Goal: Navigation & Orientation: Understand site structure

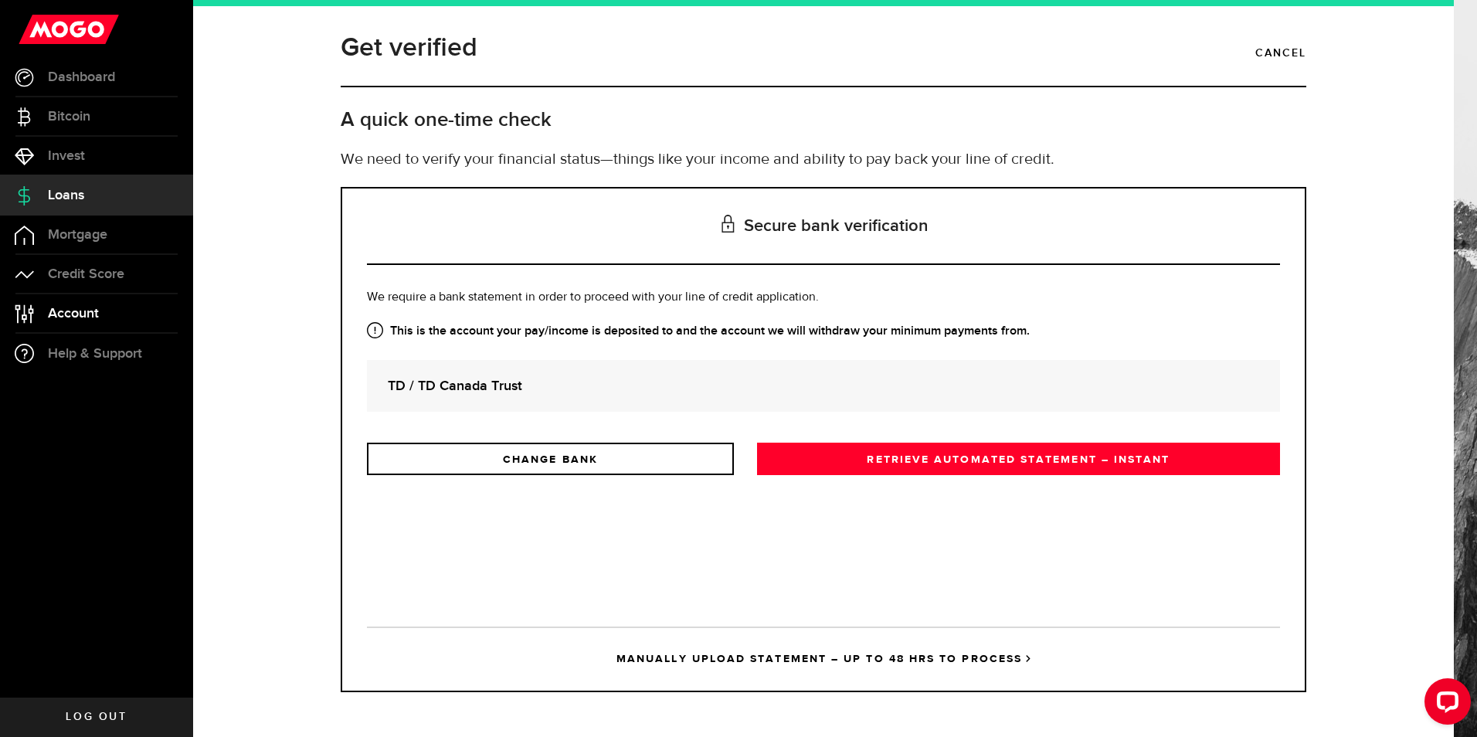
click at [112, 311] on link "Account Compte" at bounding box center [96, 313] width 193 height 39
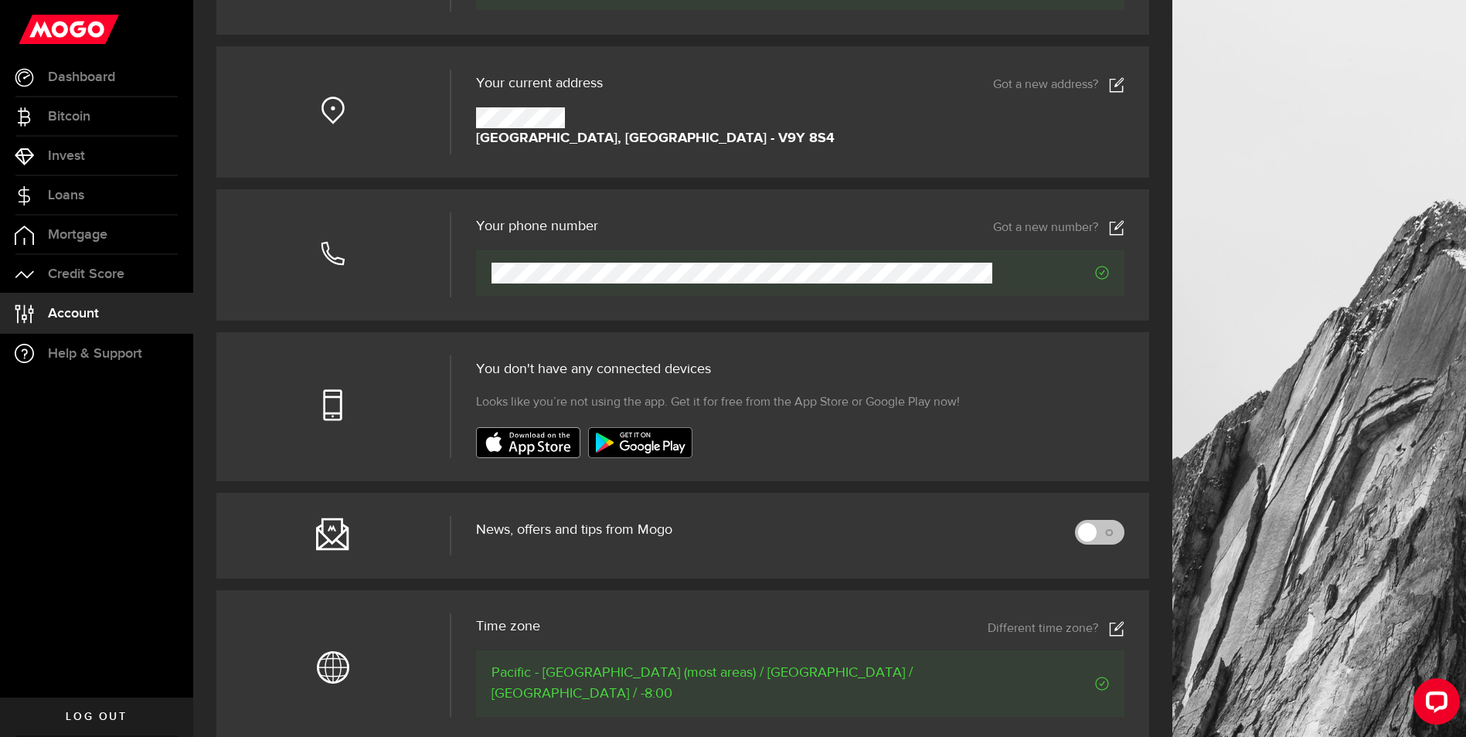
scroll to position [309, 0]
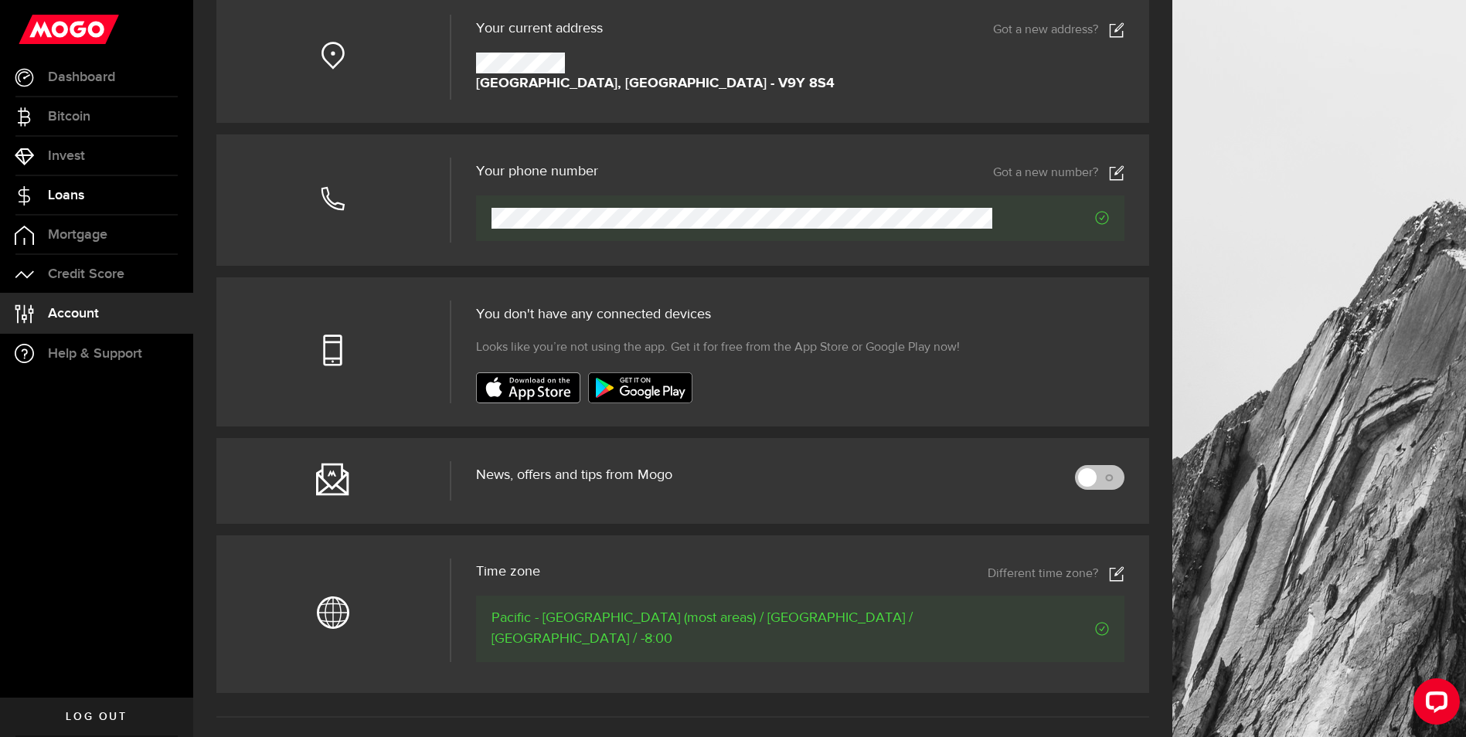
click at [75, 195] on span "Loans" at bounding box center [66, 196] width 36 height 14
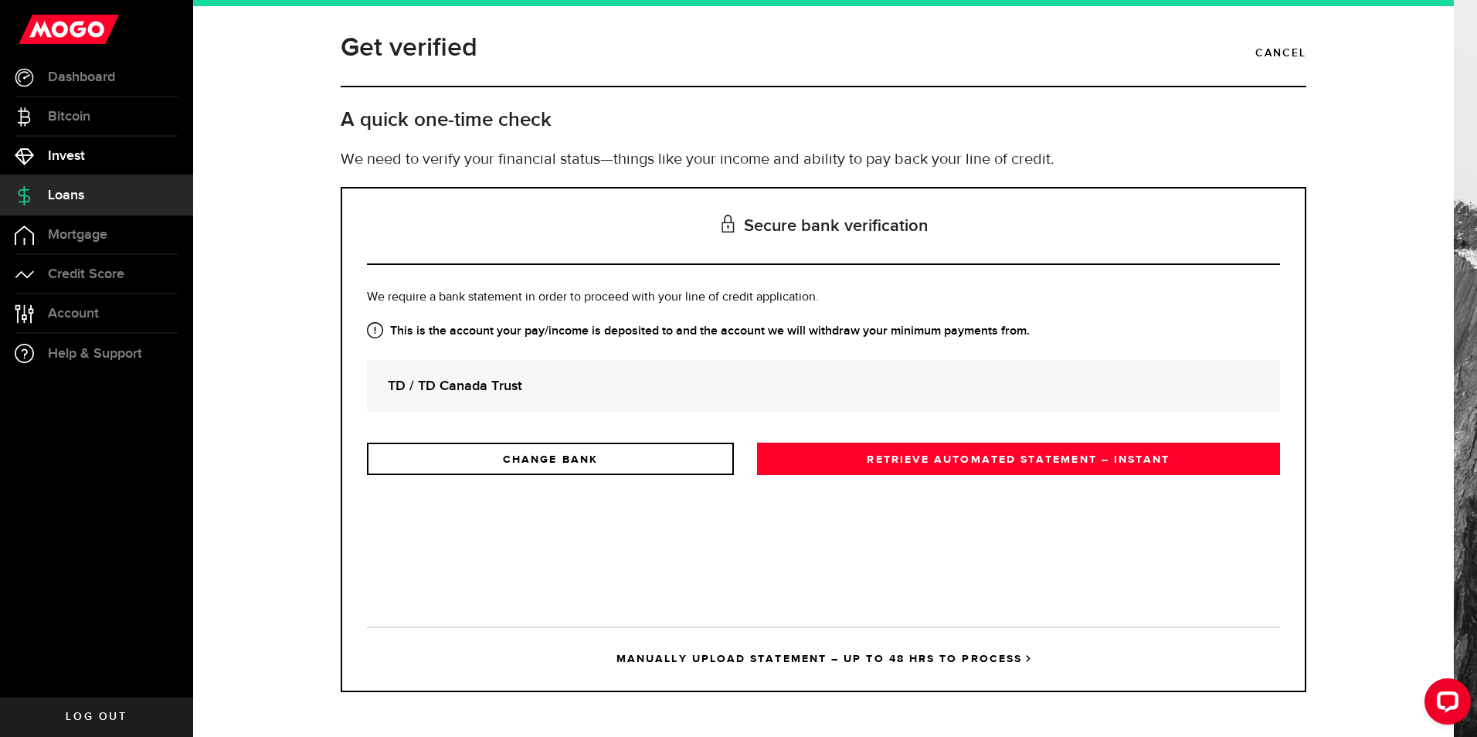
click at [67, 161] on span "Invest" at bounding box center [66, 156] width 37 height 14
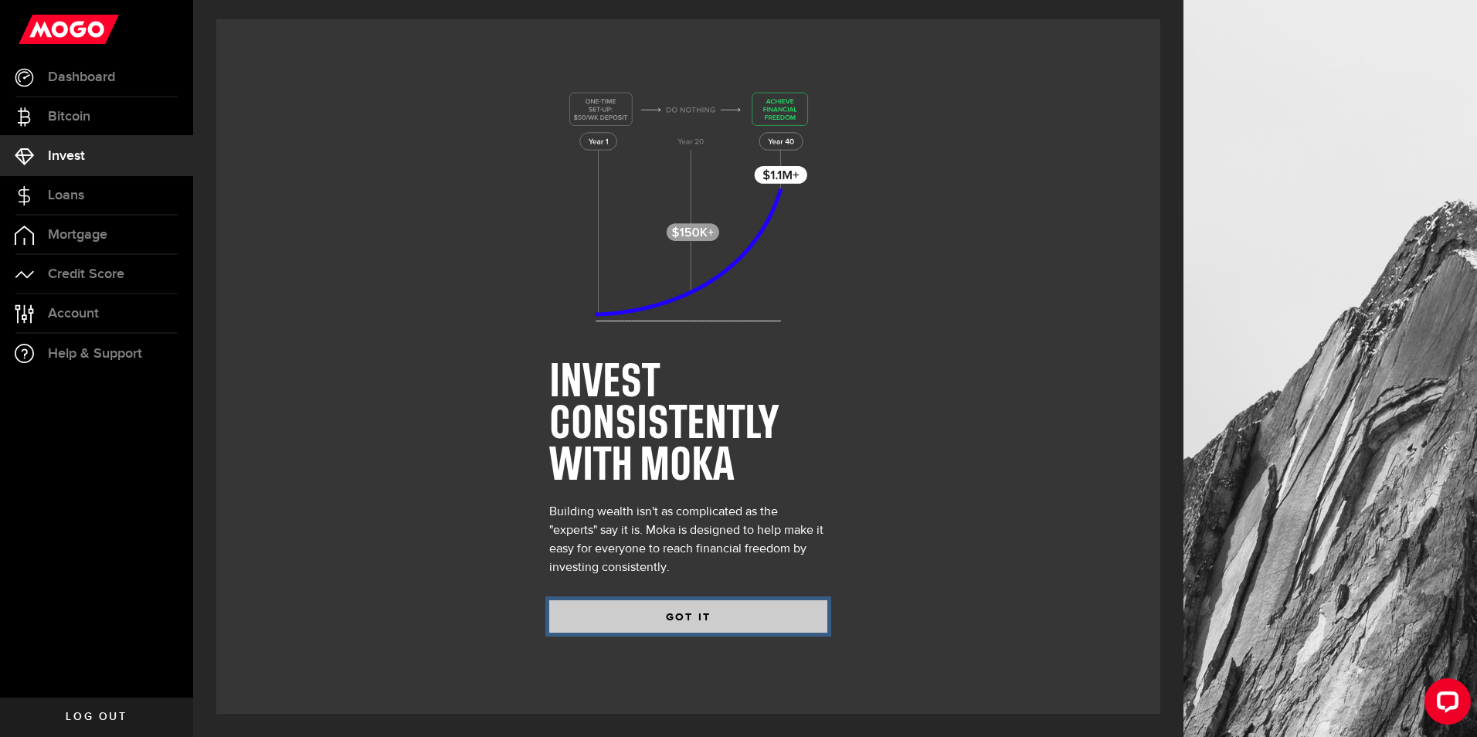
click at [667, 617] on button "GOT IT" at bounding box center [688, 616] width 278 height 32
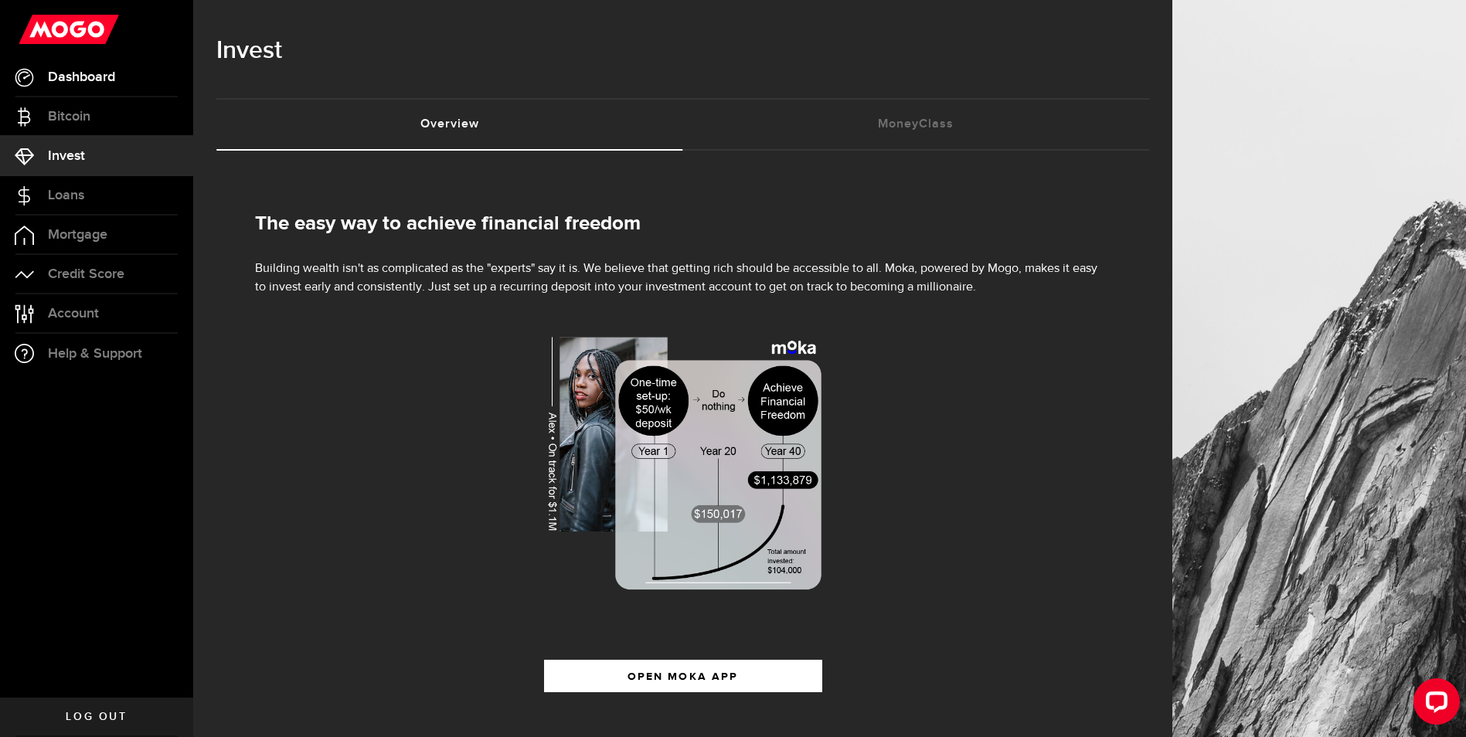
click at [105, 70] on span "Dashboard" at bounding box center [81, 77] width 67 height 14
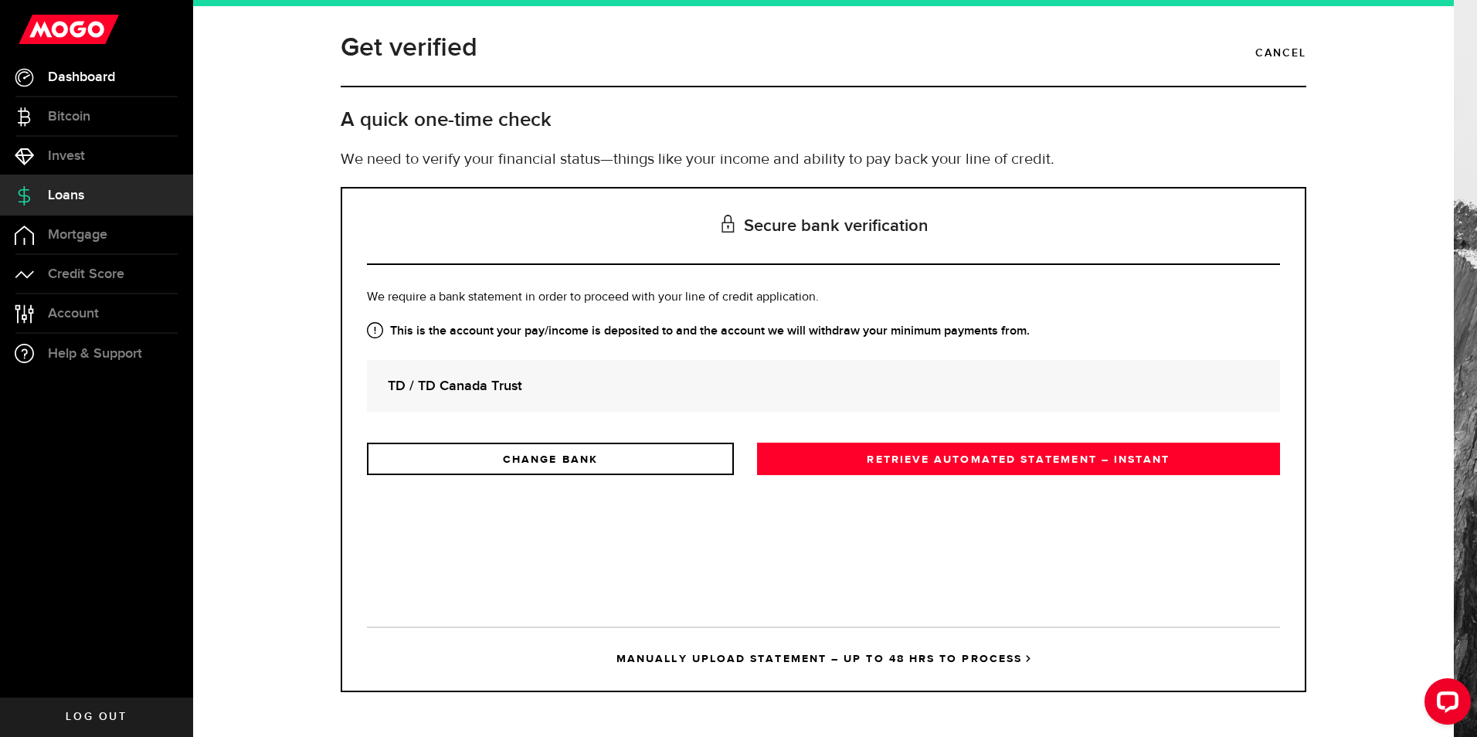
click at [100, 86] on link "Dashboard" at bounding box center [96, 77] width 193 height 39
